Goal: Navigation & Orientation: Find specific page/section

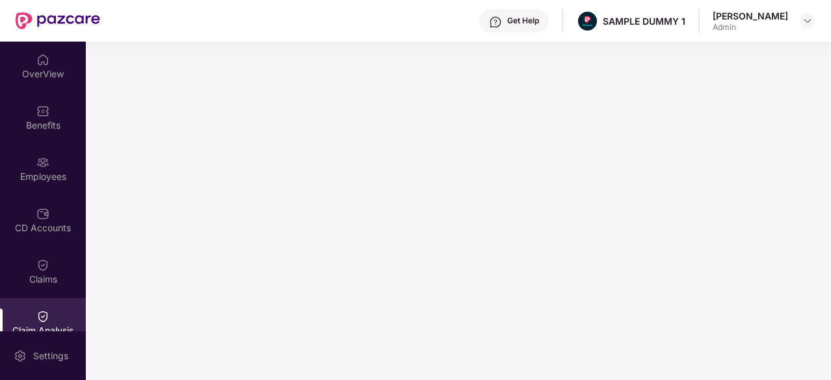
click at [33, 55] on div "OverView" at bounding box center [43, 66] width 86 height 49
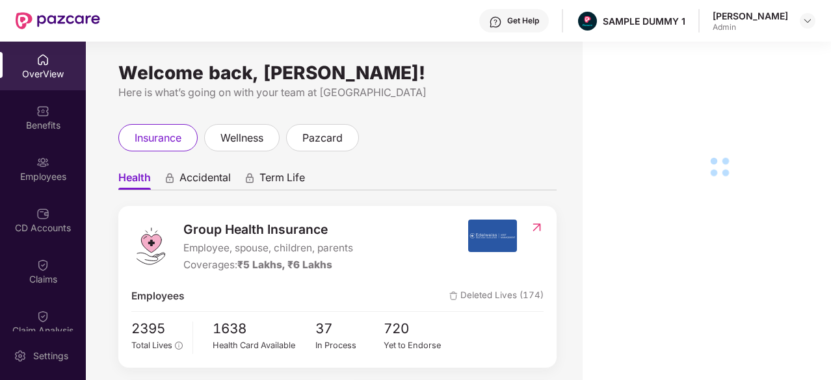
click at [36, 107] on img at bounding box center [42, 111] width 13 height 13
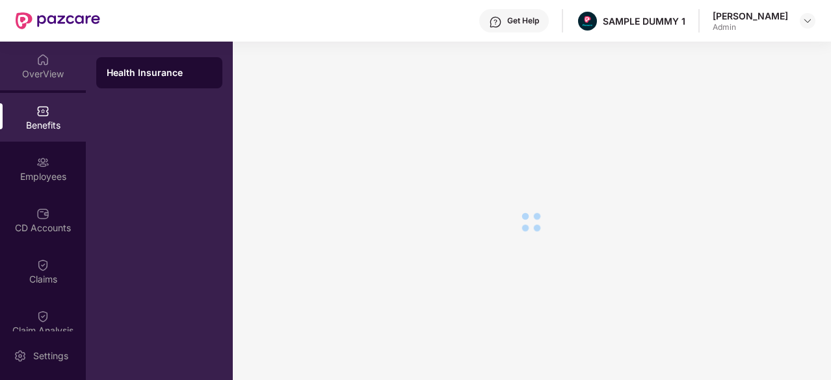
click at [31, 80] on div "OverView" at bounding box center [43, 66] width 86 height 49
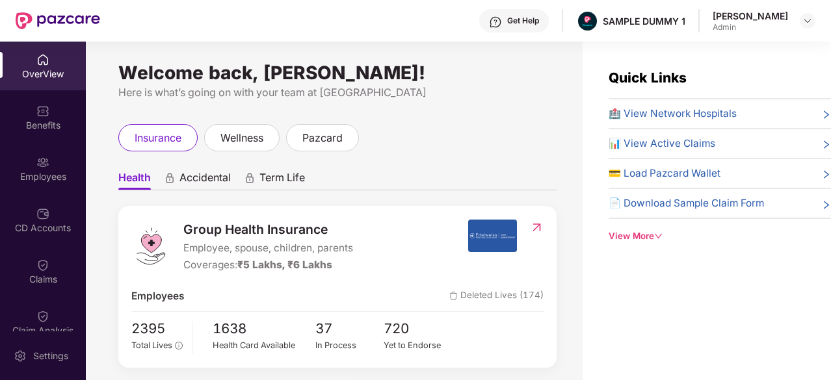
click at [495, 23] on img at bounding box center [495, 22] width 13 height 13
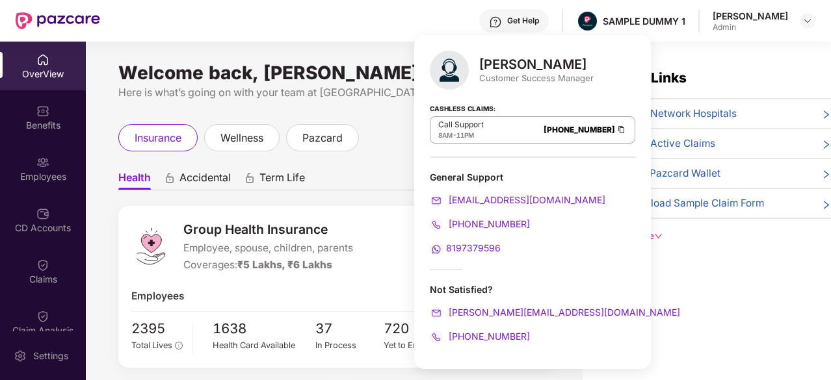
click at [391, 110] on div "Welcome back, [PERSON_NAME]! Here is what’s going on with your team at Pazcare …" at bounding box center [334, 219] width 497 height 354
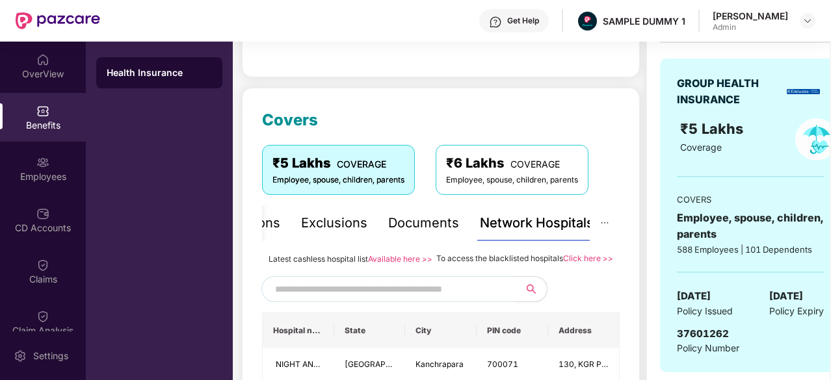
scroll to position [0, 25]
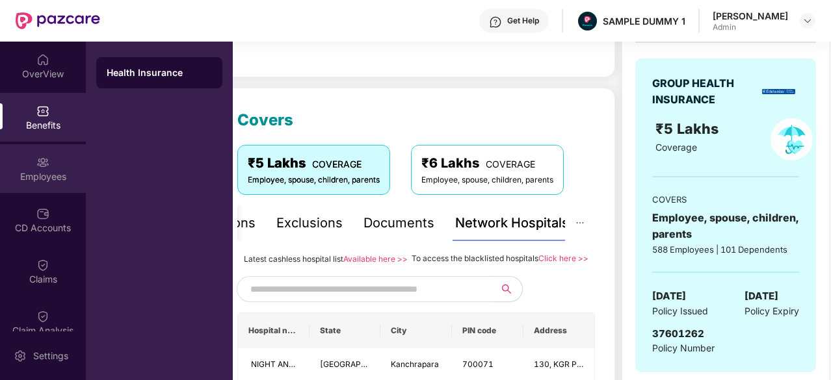
click at [16, 167] on div "Employees" at bounding box center [43, 168] width 86 height 49
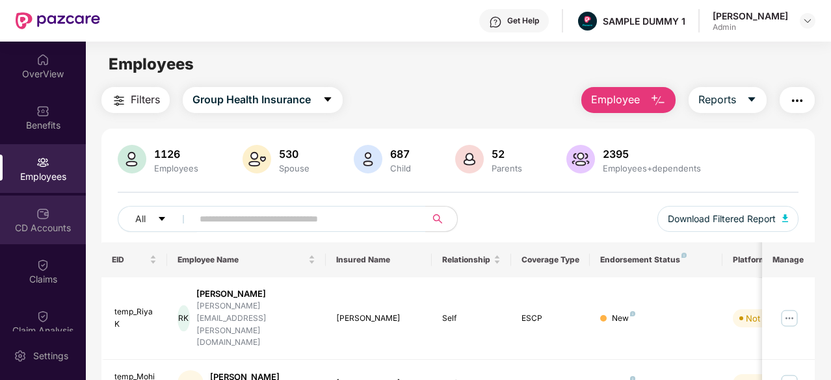
click at [16, 243] on div "CD Accounts" at bounding box center [43, 220] width 86 height 49
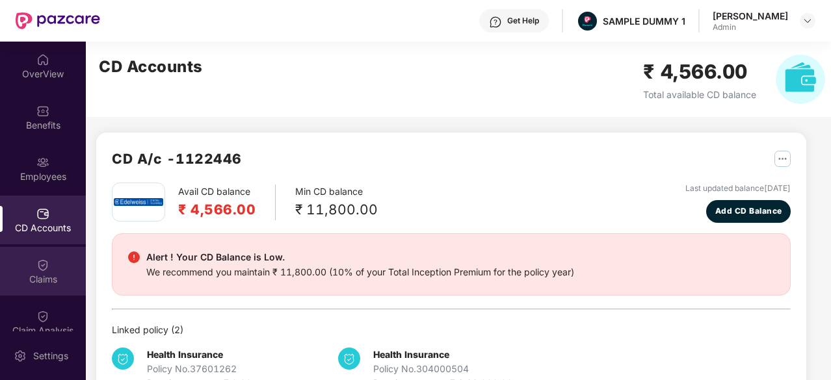
click at [52, 286] on div "Claims" at bounding box center [43, 271] width 86 height 49
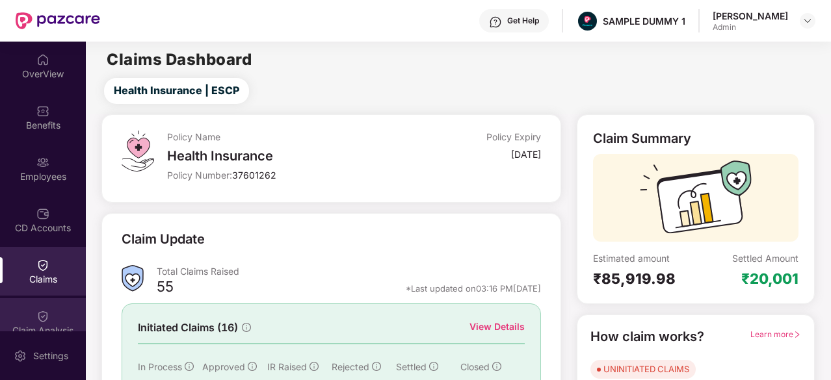
click at [39, 322] on img at bounding box center [42, 316] width 13 height 13
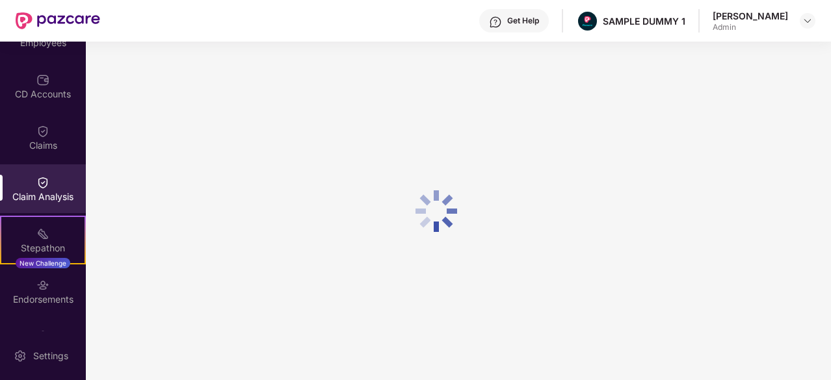
scroll to position [223, 0]
